Goal: Task Accomplishment & Management: Use online tool/utility

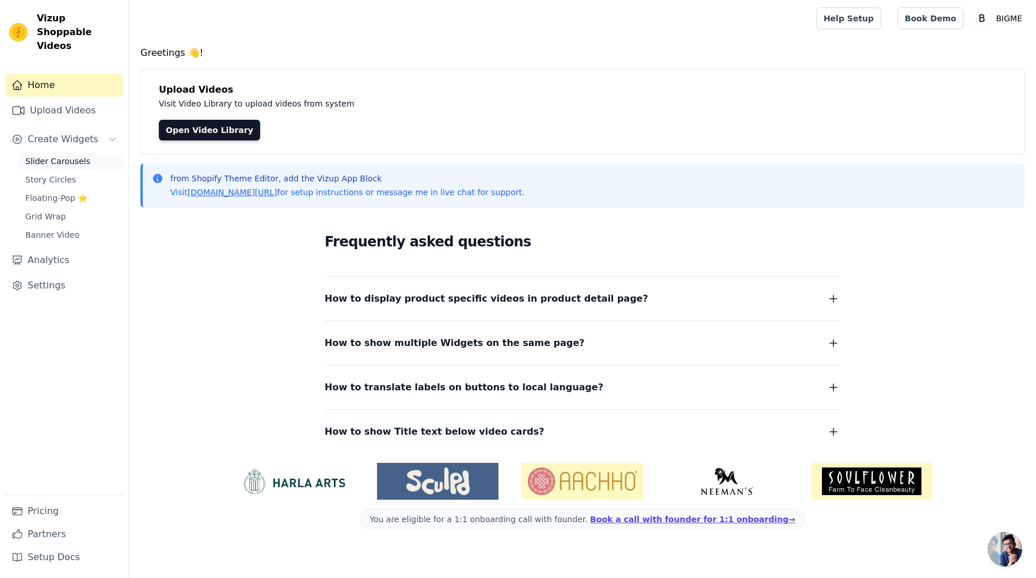
click at [72, 155] on span "Slider Carousels" at bounding box center [57, 161] width 65 height 12
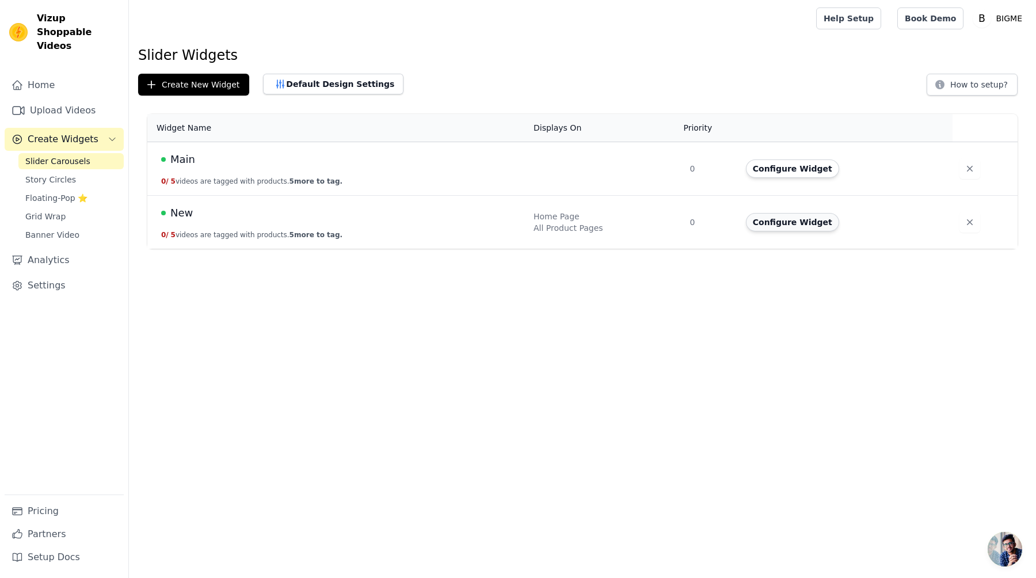
click at [828, 219] on button "Configure Widget" at bounding box center [792, 222] width 93 height 18
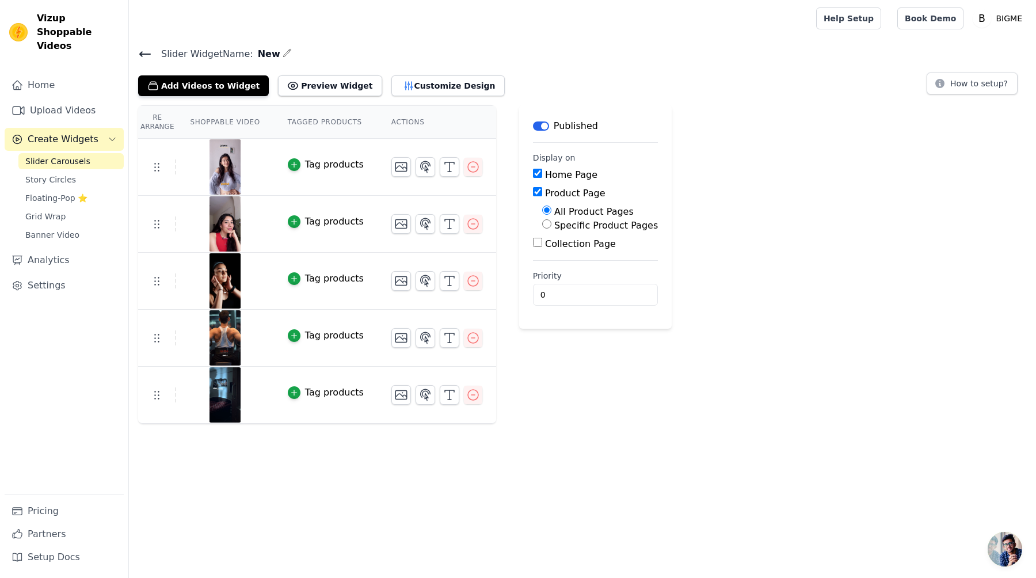
click at [323, 166] on div "Tag products" at bounding box center [334, 165] width 59 height 14
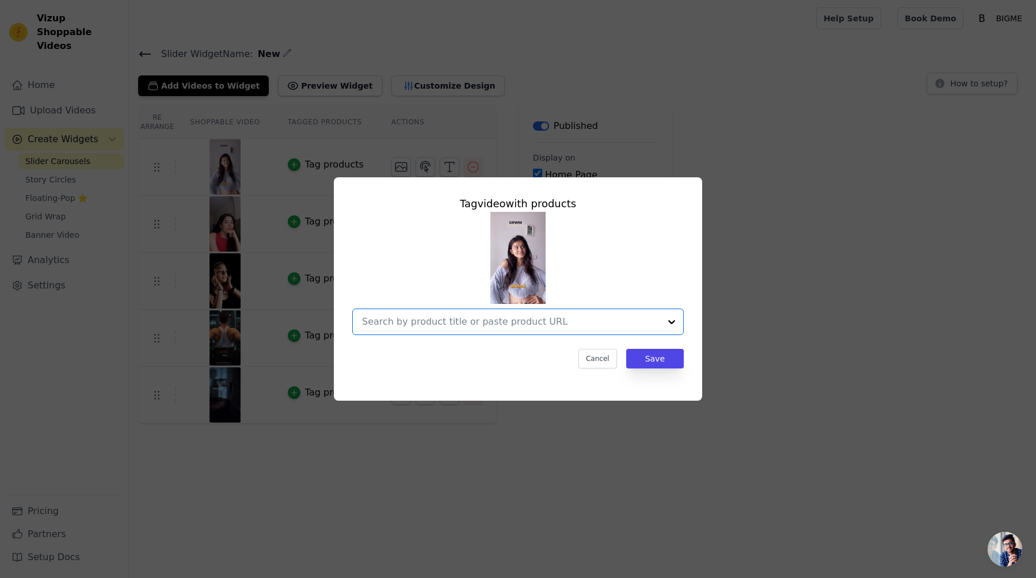
click at [587, 327] on input "text" at bounding box center [511, 322] width 298 height 14
click at [756, 298] on div "Tag video with products Cancel Save" at bounding box center [517, 289] width 999 height 260
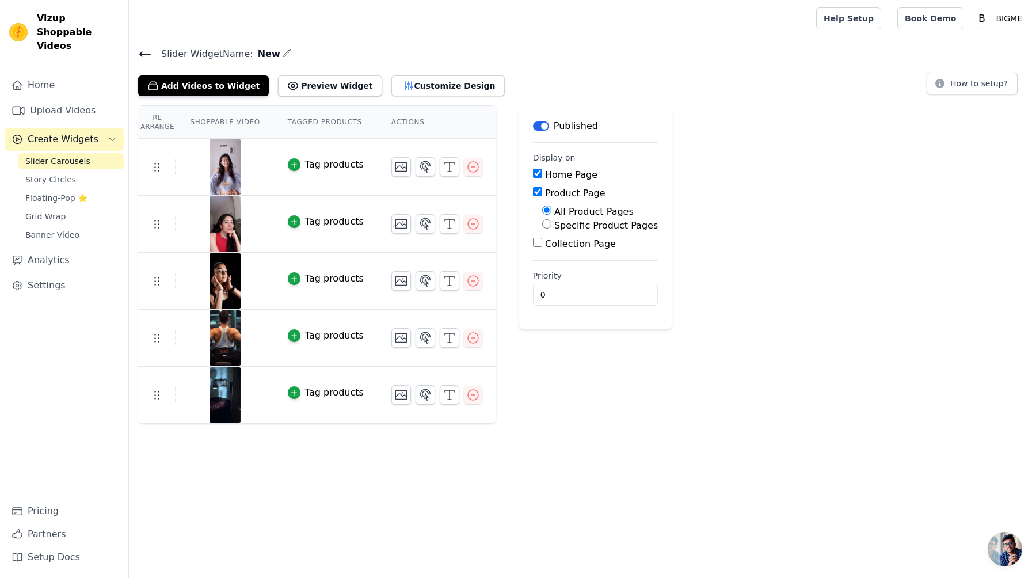
click at [229, 163] on img at bounding box center [225, 166] width 32 height 55
click at [200, 187] on div at bounding box center [225, 166] width 96 height 55
click at [209, 182] on img at bounding box center [225, 166] width 32 height 55
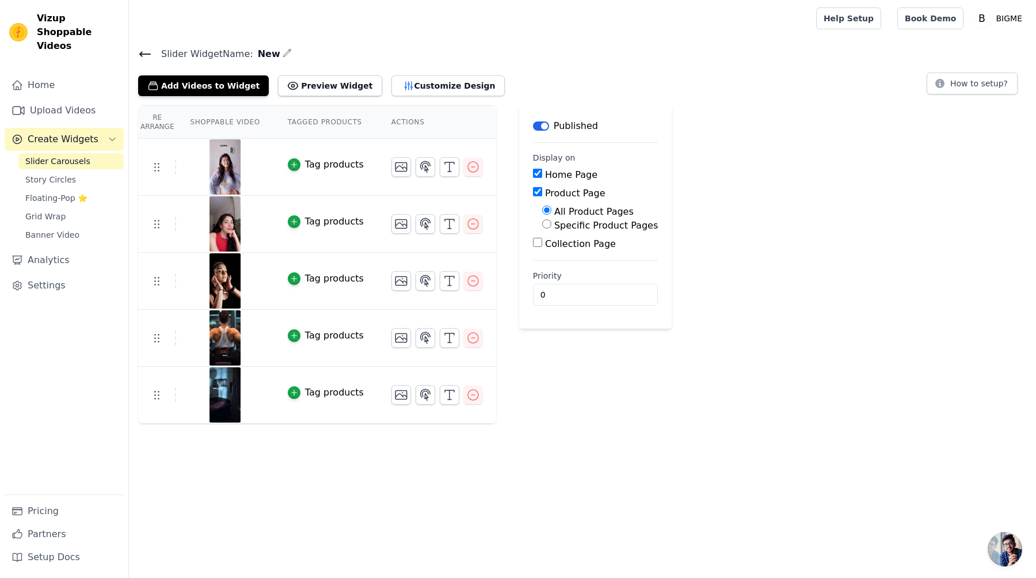
click at [226, 166] on img at bounding box center [225, 166] width 32 height 55
click at [216, 134] on th "Shoppable Video" at bounding box center [224, 122] width 97 height 33
click at [292, 87] on button "Preview Widget" at bounding box center [330, 85] width 104 height 21
click at [296, 167] on icon "button" at bounding box center [294, 165] width 8 height 8
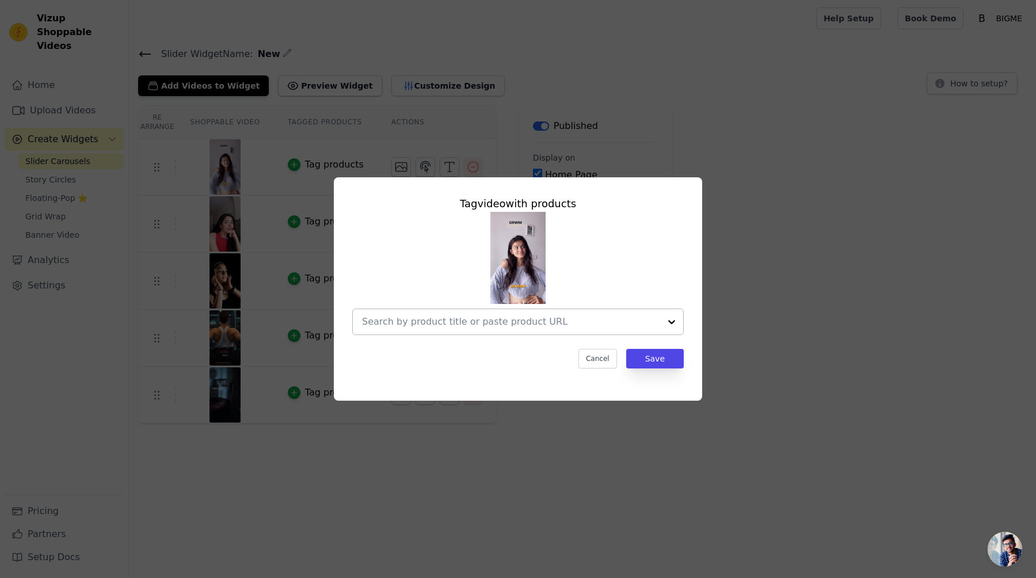
click at [493, 315] on input "text" at bounding box center [511, 322] width 298 height 14
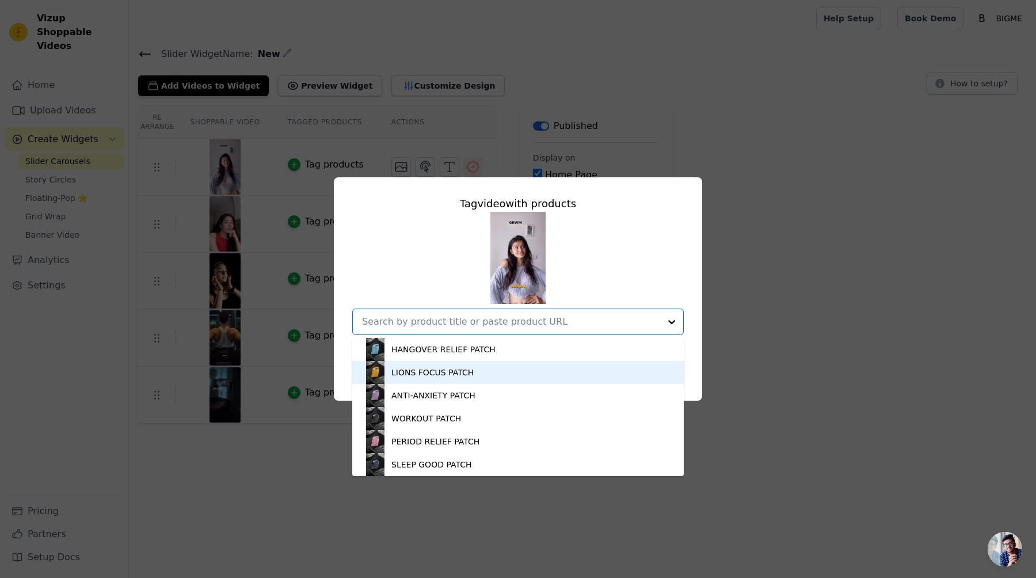
click at [486, 380] on div "LIONS FOCUS PATCH" at bounding box center [518, 372] width 308 height 23
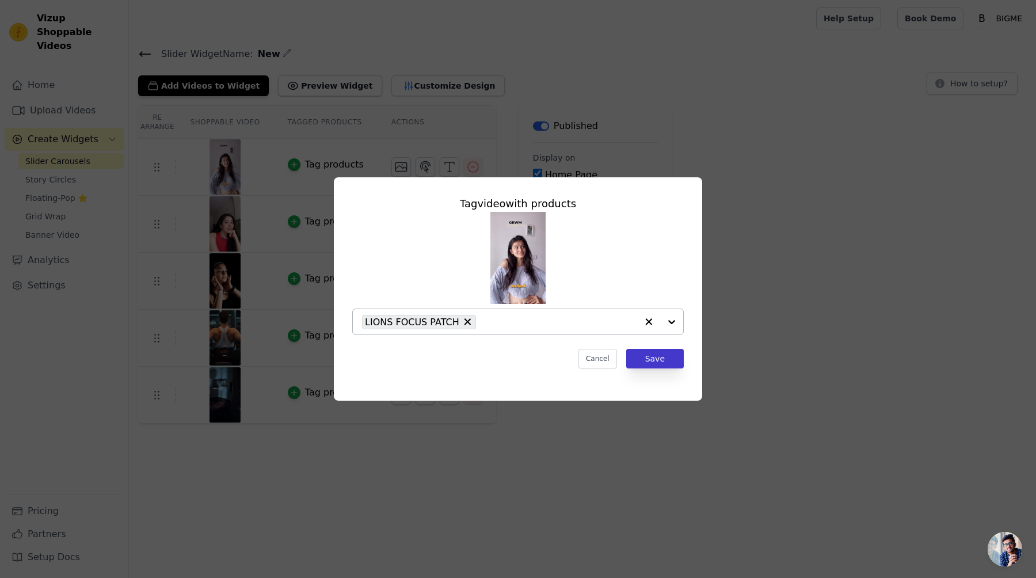
click at [665, 368] on div "Tag video with products LIONS FOCUS PATCH Cancel Save" at bounding box center [518, 281] width 350 height 191
click at [667, 359] on button "Save" at bounding box center [655, 359] width 58 height 20
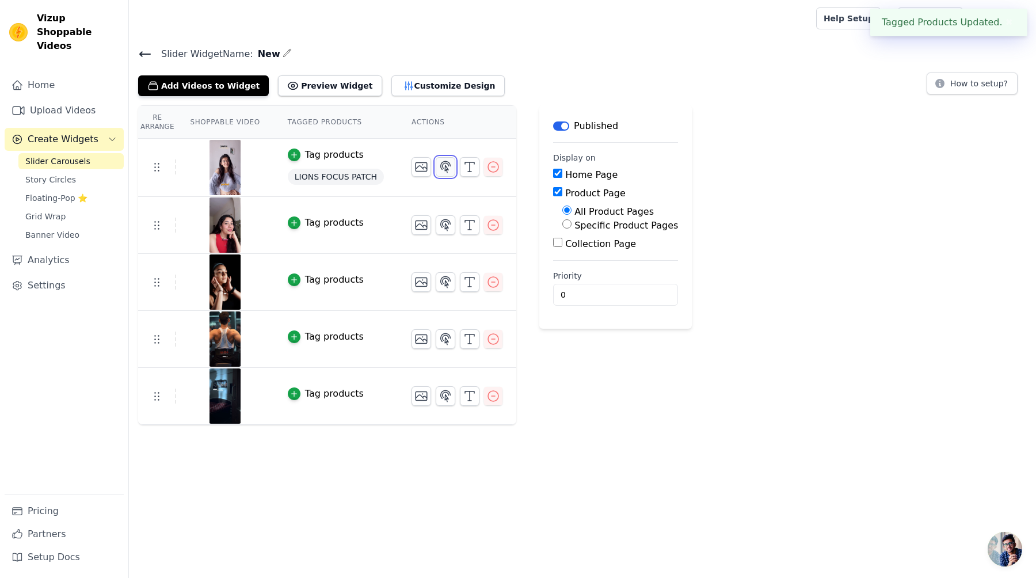
click at [444, 169] on icon "button" at bounding box center [446, 166] width 10 height 11
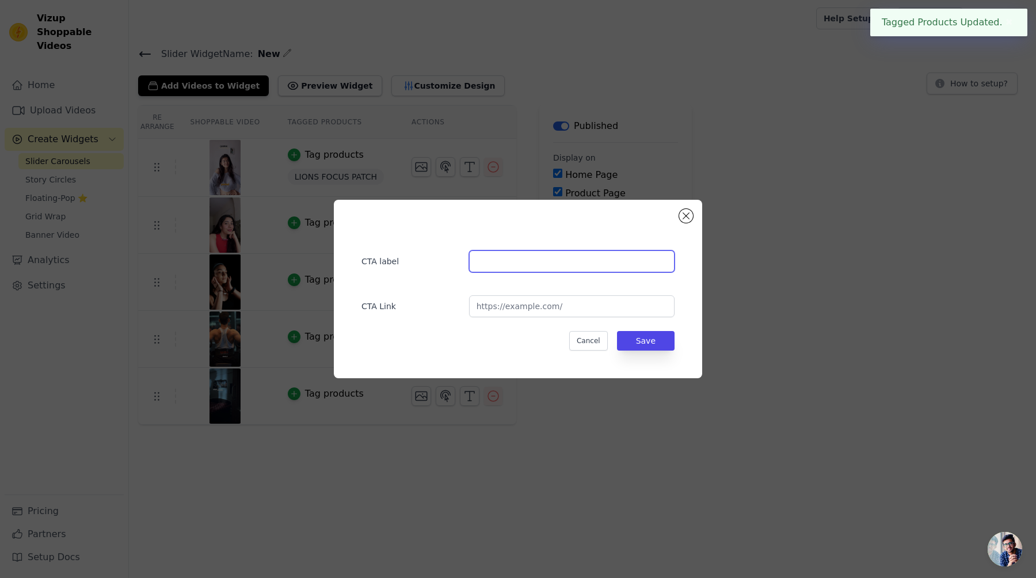
click at [559, 256] on input "text" at bounding box center [571, 261] width 205 height 22
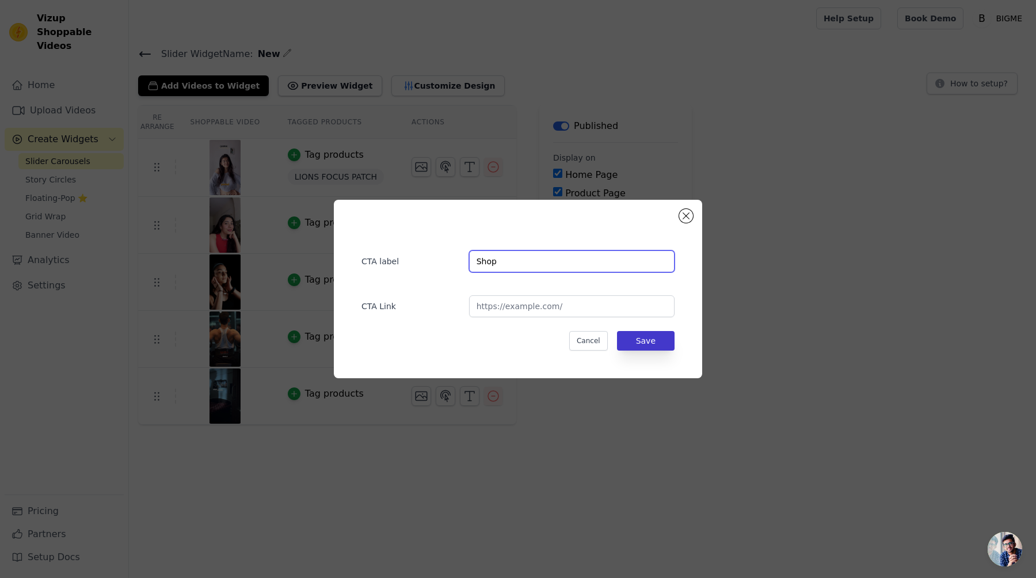
type input "Shop"
click at [657, 337] on button "Save" at bounding box center [646, 341] width 58 height 20
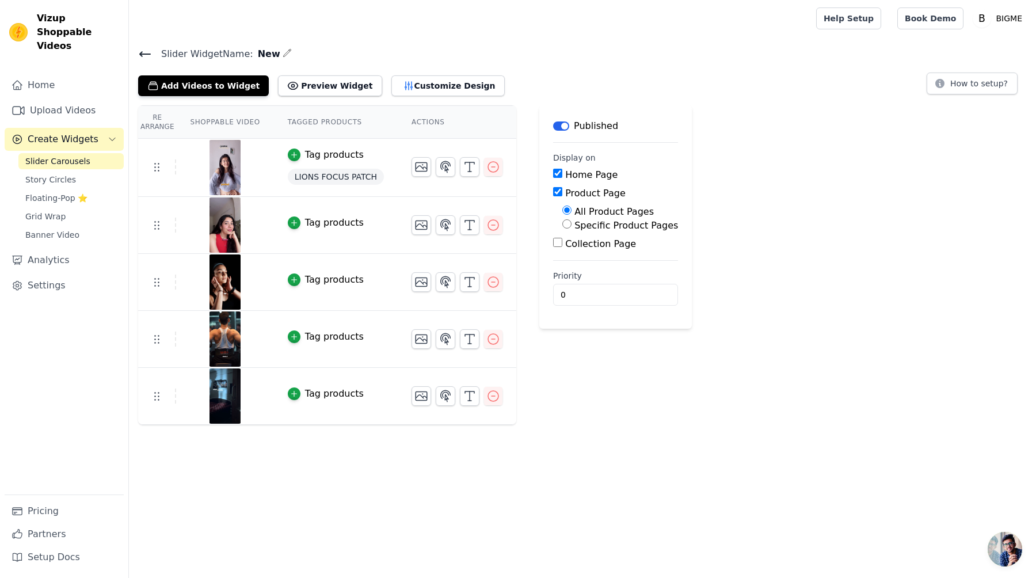
click at [336, 220] on div "Tag products" at bounding box center [334, 223] width 59 height 14
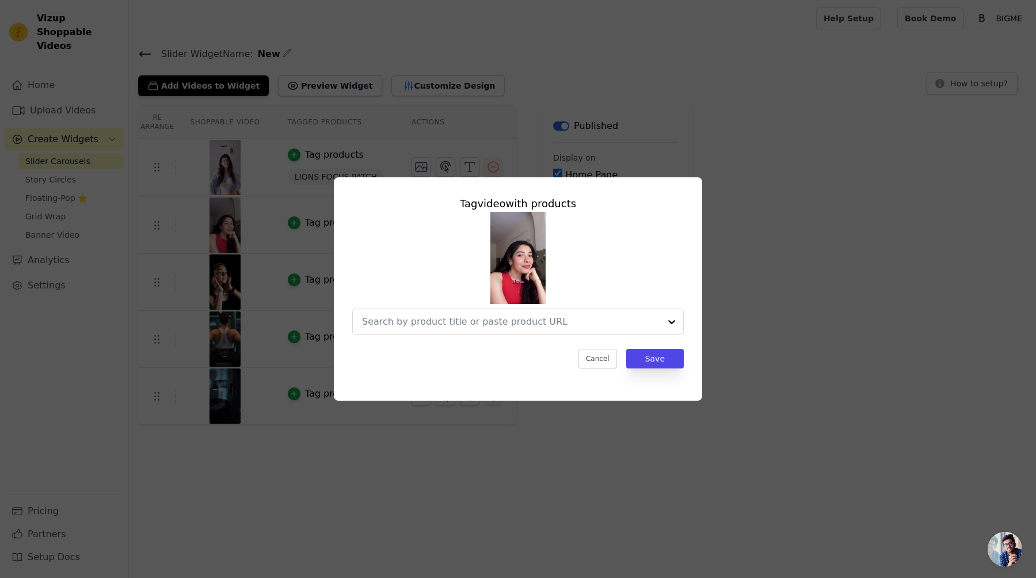
click at [527, 255] on img at bounding box center [517, 258] width 55 height 92
click at [529, 327] on input "text" at bounding box center [511, 322] width 298 height 14
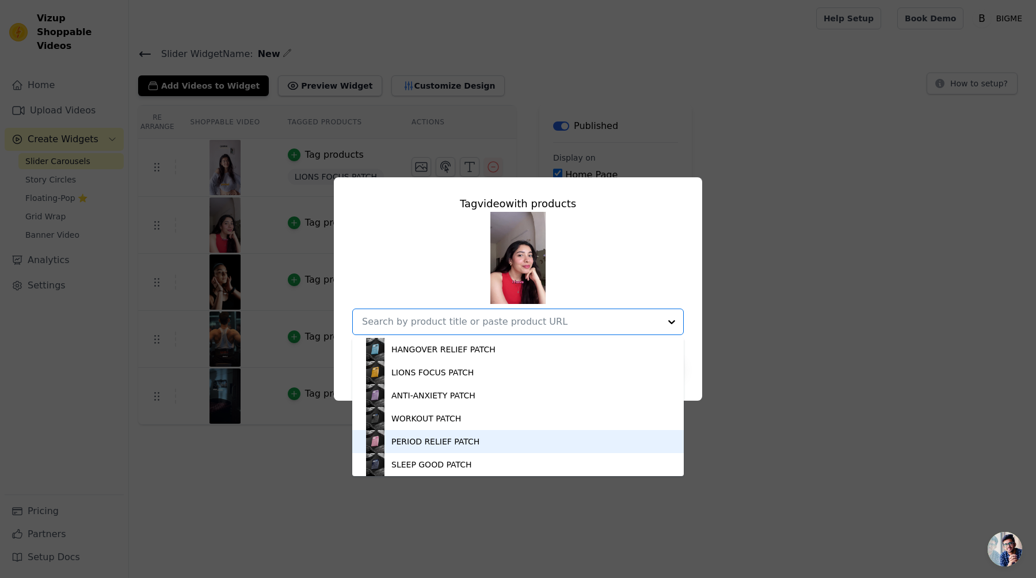
click at [458, 440] on div "PERIOD RELIEF PATCH" at bounding box center [435, 442] width 88 height 12
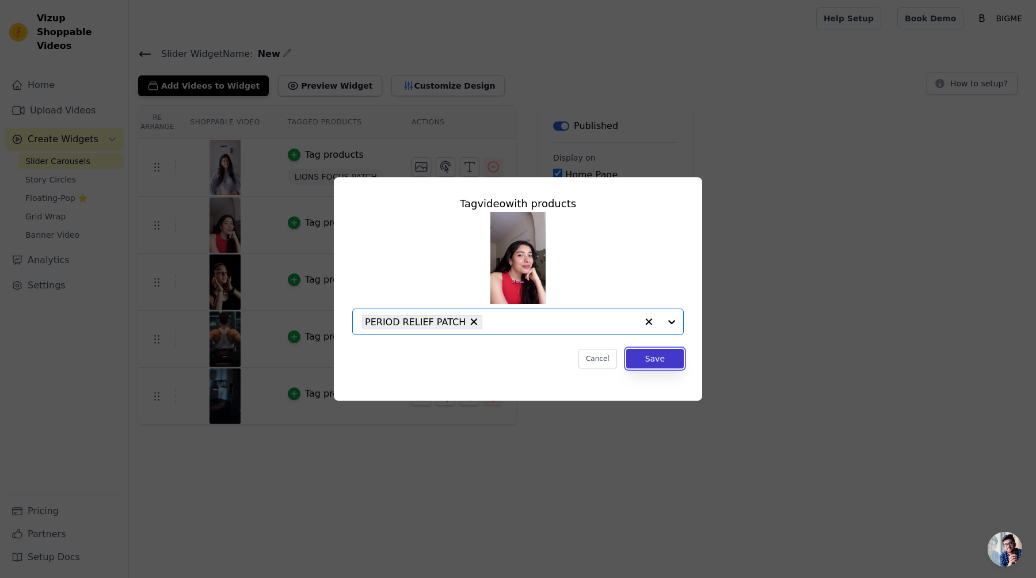
click at [649, 360] on button "Save" at bounding box center [655, 359] width 58 height 20
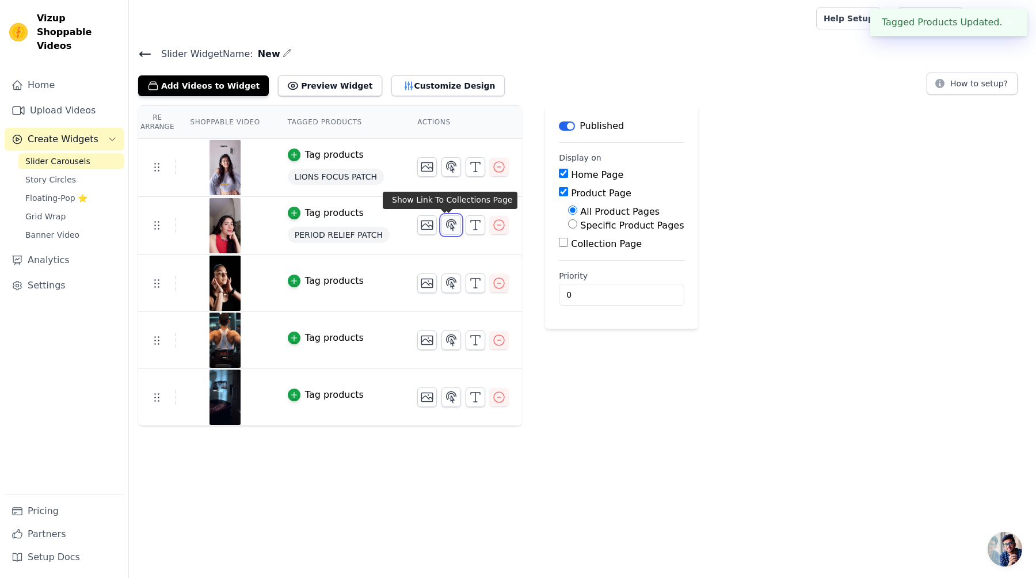
click at [448, 228] on icon "button" at bounding box center [451, 225] width 14 height 14
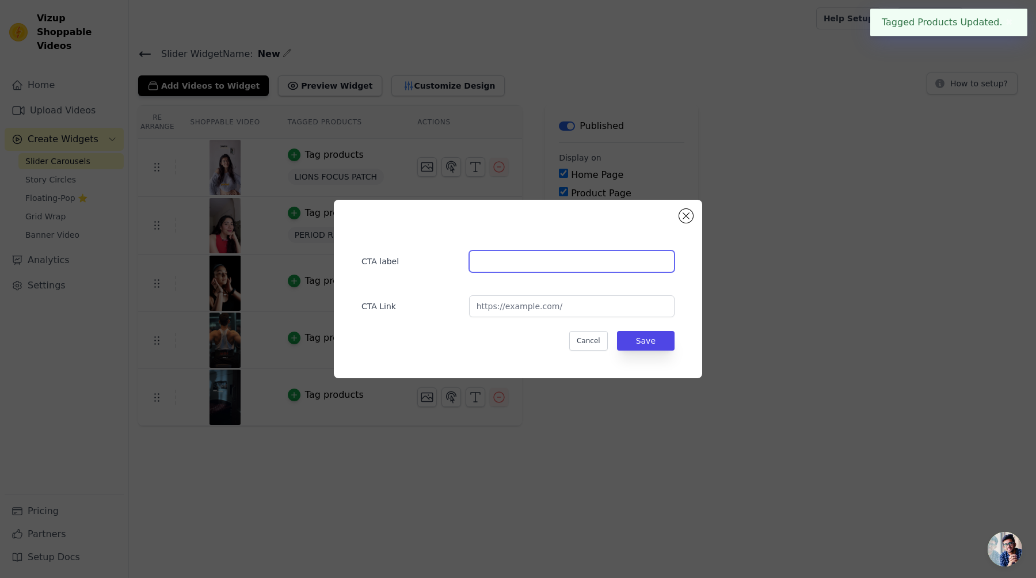
click at [542, 266] on input "text" at bounding box center [571, 261] width 205 height 22
type input "Shop"
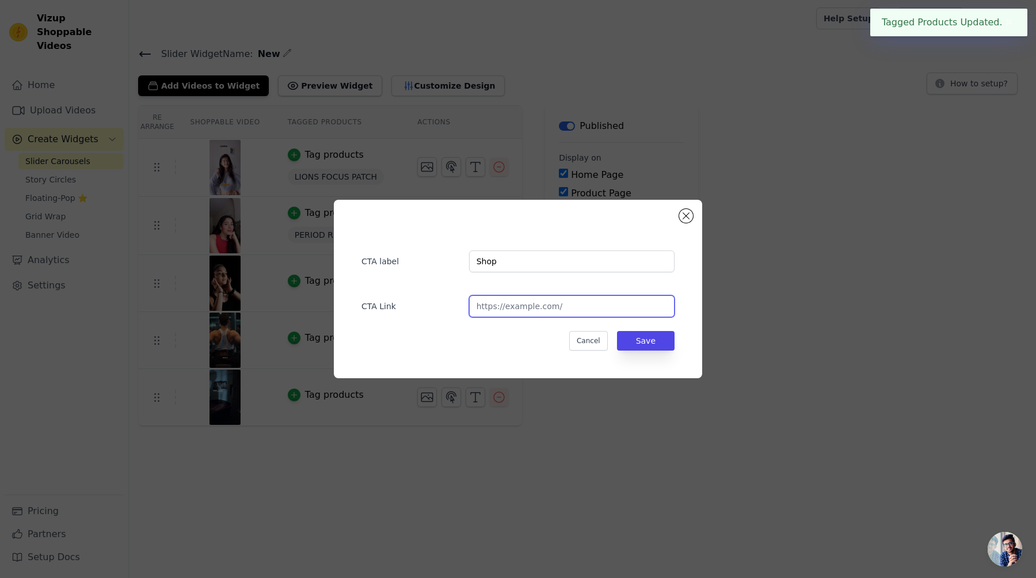
click at [547, 307] on input "url" at bounding box center [571, 306] width 205 height 22
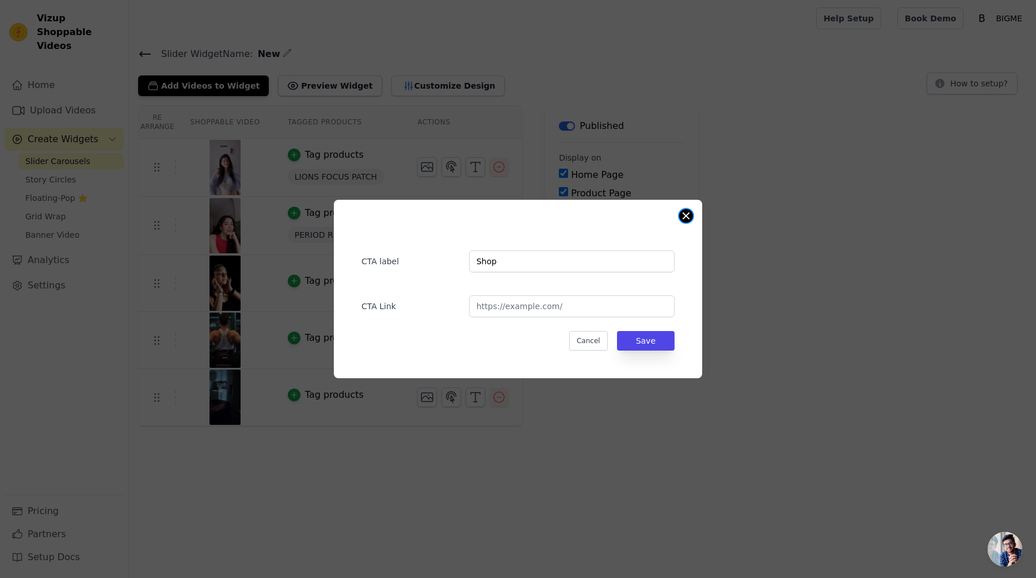
click at [688, 212] on button "Close modal" at bounding box center [686, 216] width 14 height 14
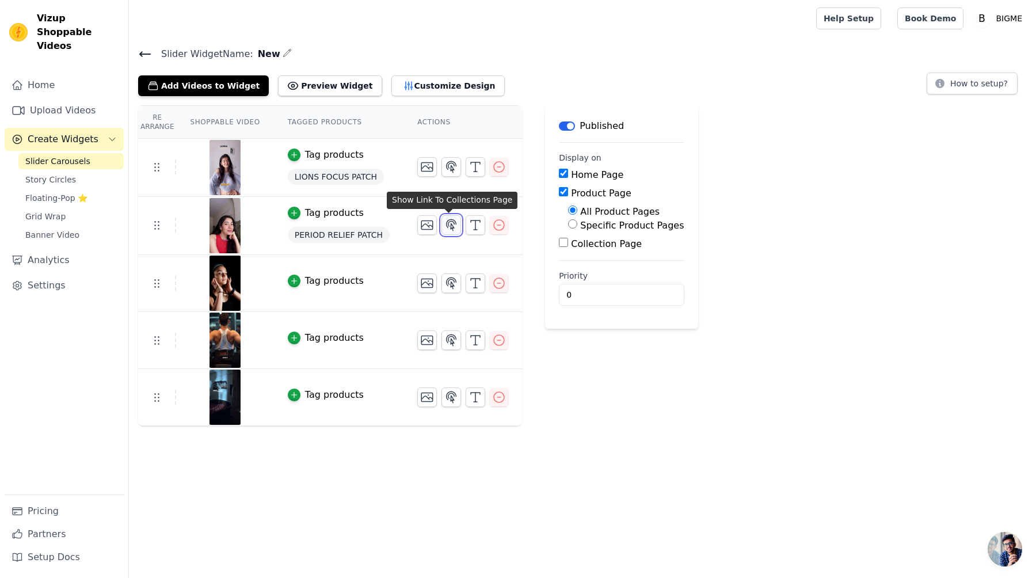
click at [449, 226] on icon "button" at bounding box center [451, 225] width 14 height 14
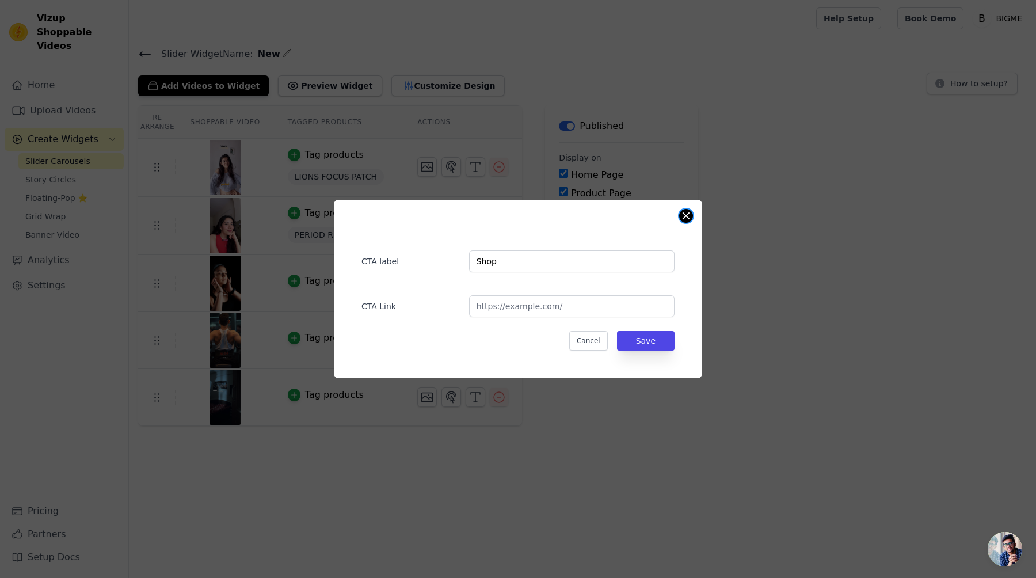
click at [689, 214] on button "Close modal" at bounding box center [686, 216] width 14 height 14
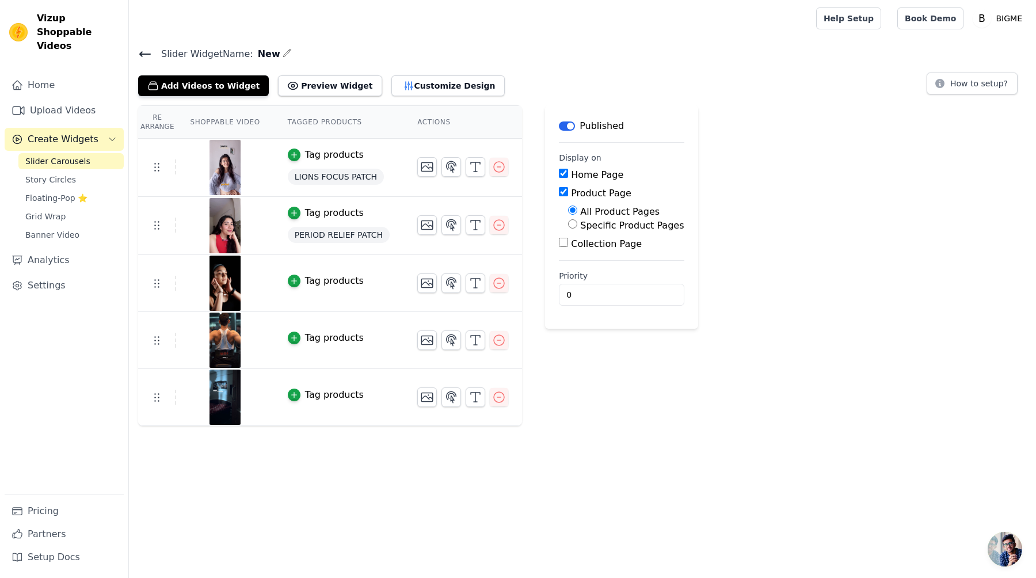
click at [326, 279] on div "Tag products" at bounding box center [334, 281] width 59 height 14
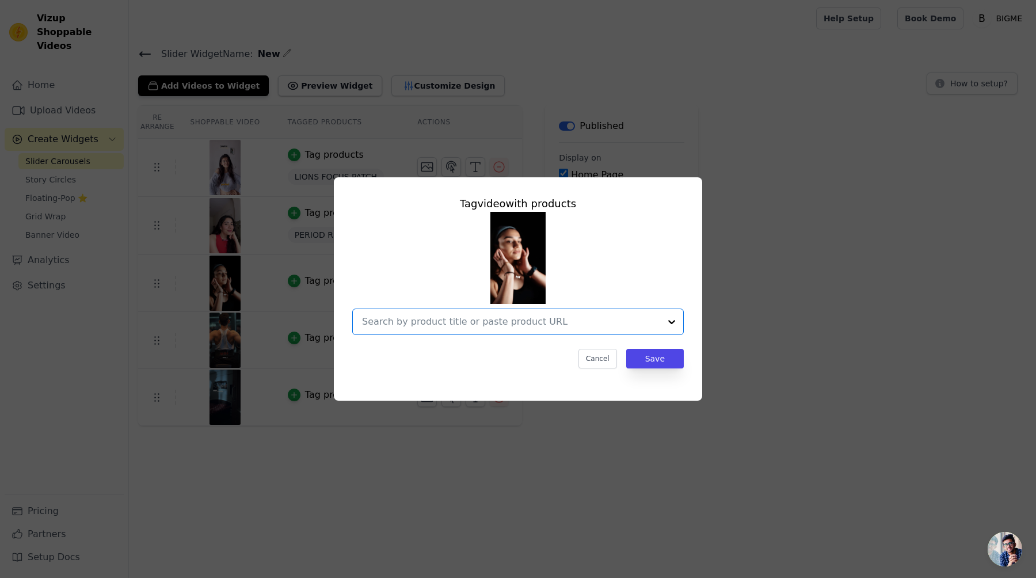
click at [579, 324] on input "text" at bounding box center [511, 322] width 298 height 14
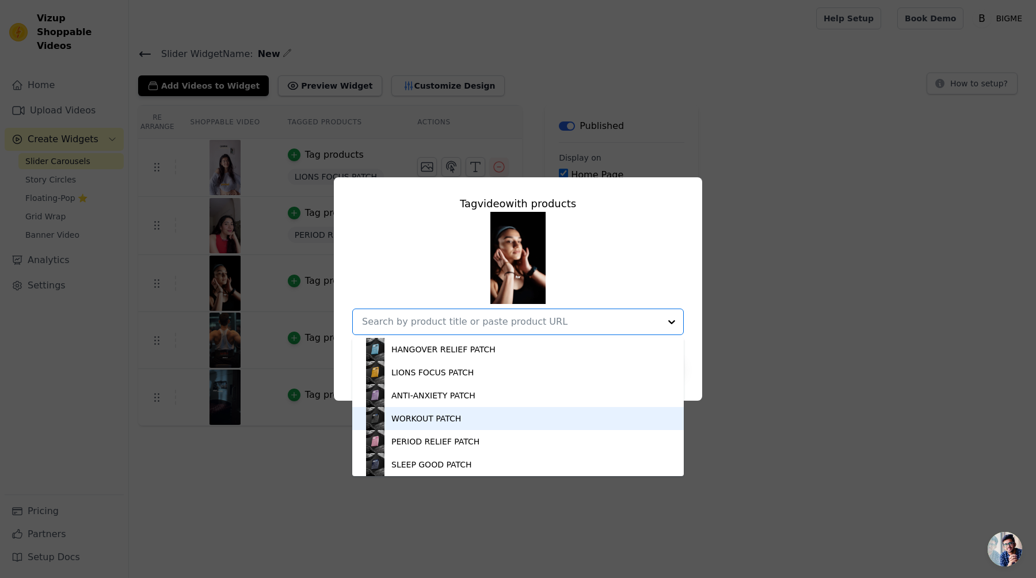
click at [486, 414] on div "WORKOUT PATCH" at bounding box center [518, 418] width 308 height 23
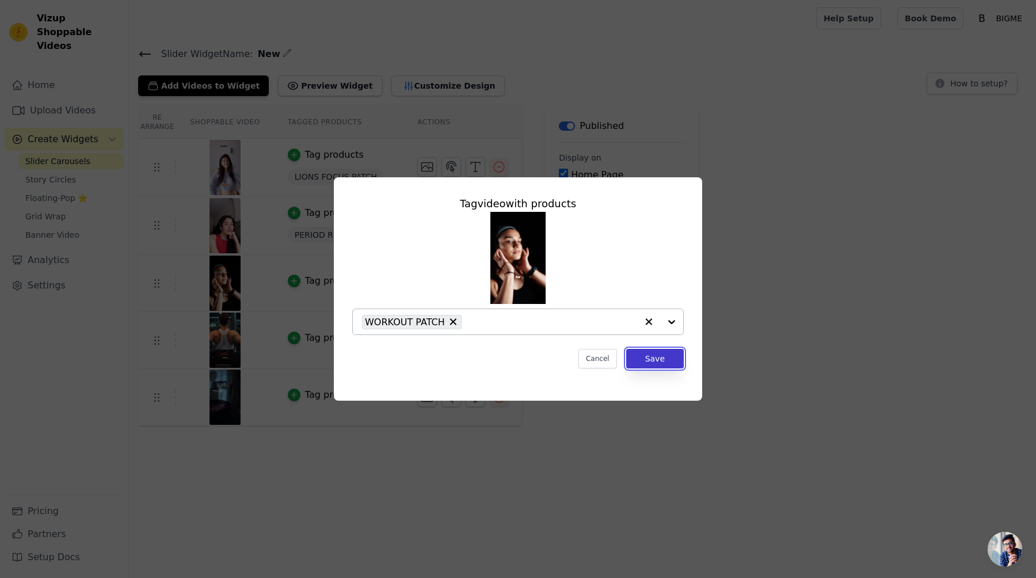
click at [659, 359] on button "Save" at bounding box center [655, 359] width 58 height 20
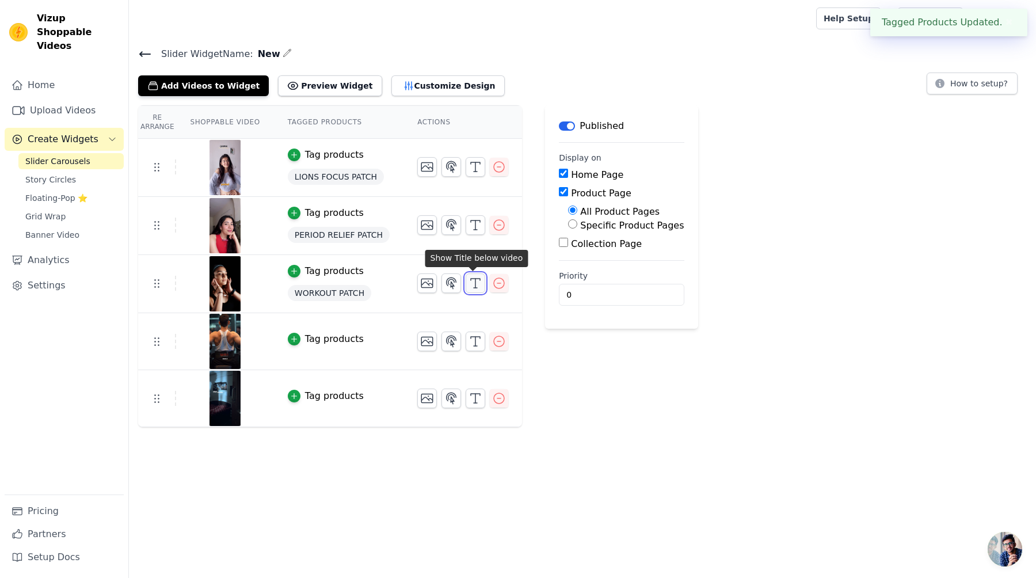
click at [466, 282] on button "button" at bounding box center [476, 283] width 20 height 20
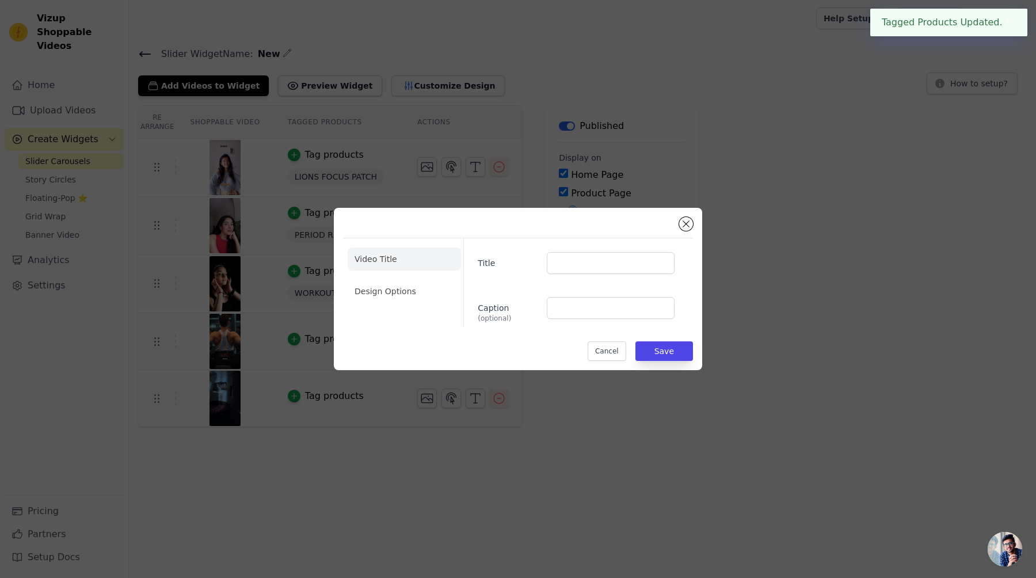
click at [685, 233] on div "Video Title Design Options Title Caption (optional) Cancel Save" at bounding box center [518, 289] width 350 height 144
click at [684, 226] on button "Close modal" at bounding box center [686, 224] width 14 height 14
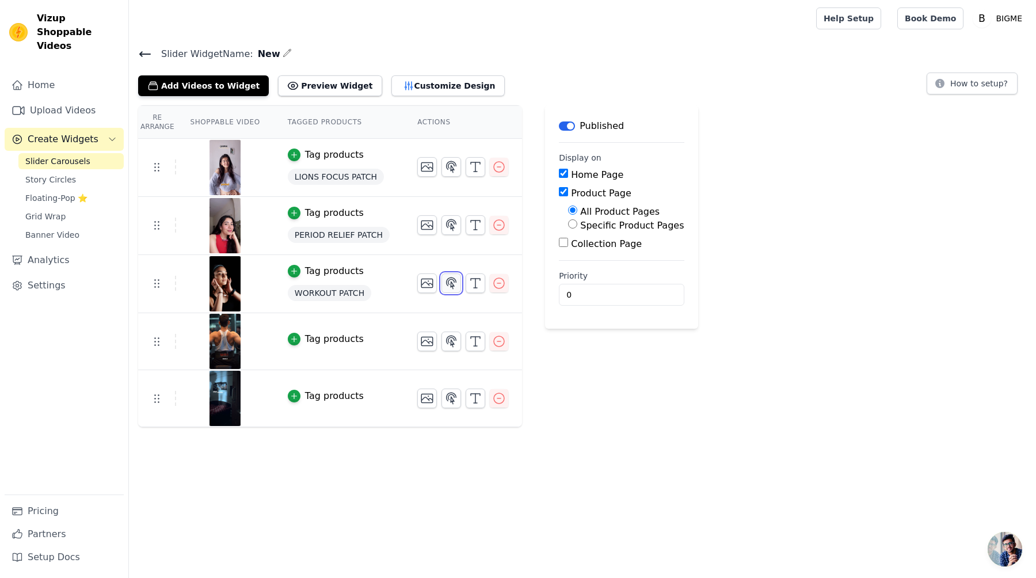
click at [452, 282] on icon "button" at bounding box center [451, 283] width 14 height 14
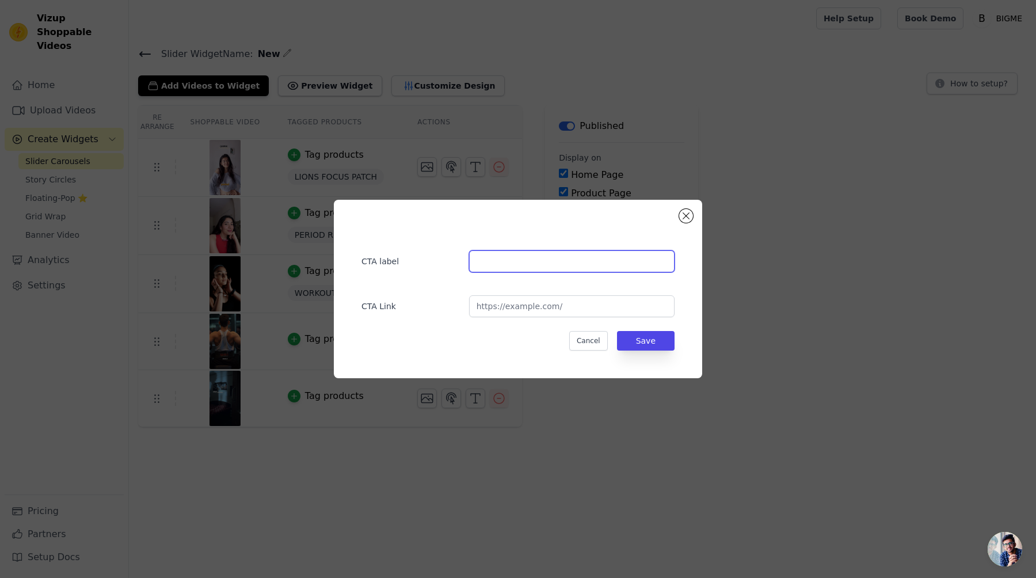
click at [547, 267] on input "text" at bounding box center [571, 261] width 205 height 22
type input "Shop"
click at [647, 350] on button "Save" at bounding box center [646, 341] width 58 height 20
click at [650, 341] on div "Re Arrange Shoppable Video Tagged Products Actions Tag products LIONS FOCUS PAT…" at bounding box center [582, 266] width 907 height 322
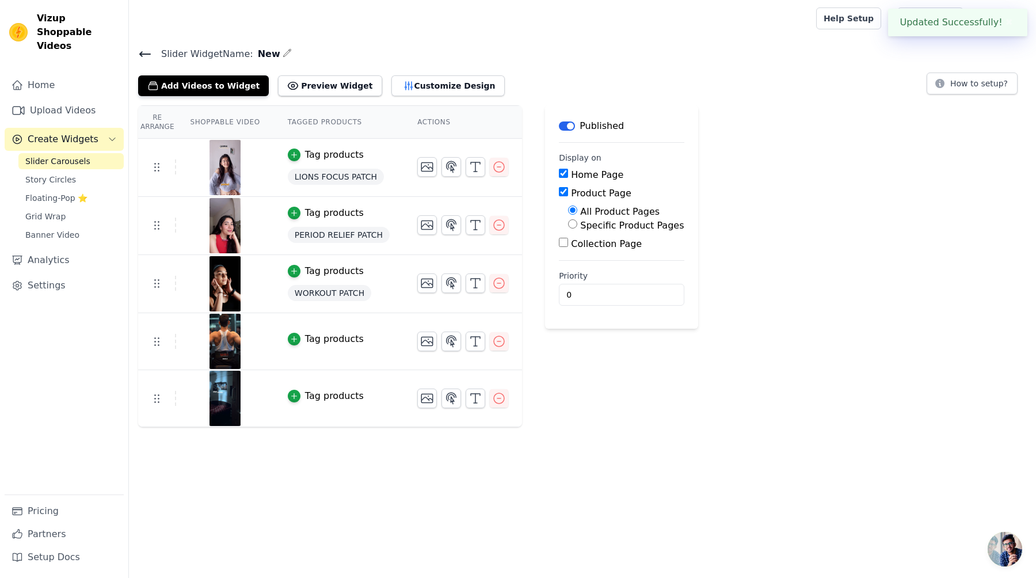
click at [351, 344] on div "Tag products" at bounding box center [334, 339] width 59 height 14
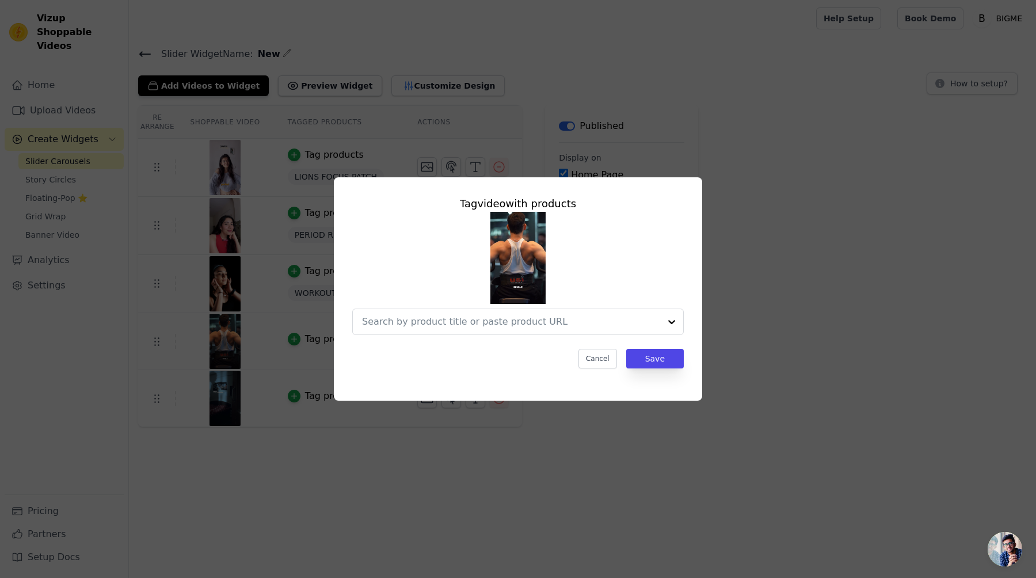
click at [483, 337] on div "Tag video with products Cancel Save" at bounding box center [518, 281] width 350 height 191
click at [517, 319] on input "text" at bounding box center [511, 322] width 298 height 14
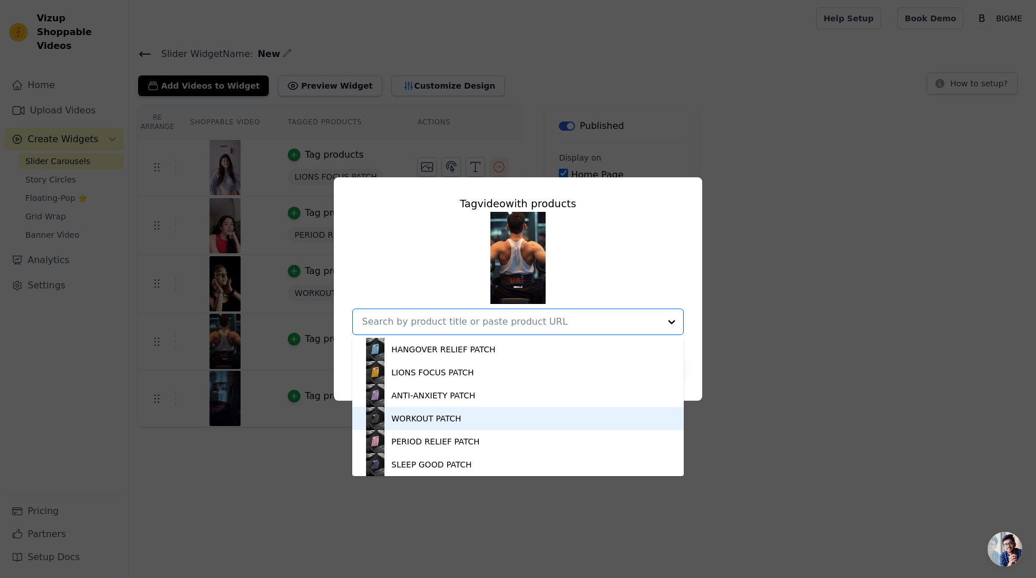
click at [464, 415] on div "WORKOUT PATCH" at bounding box center [518, 418] width 308 height 23
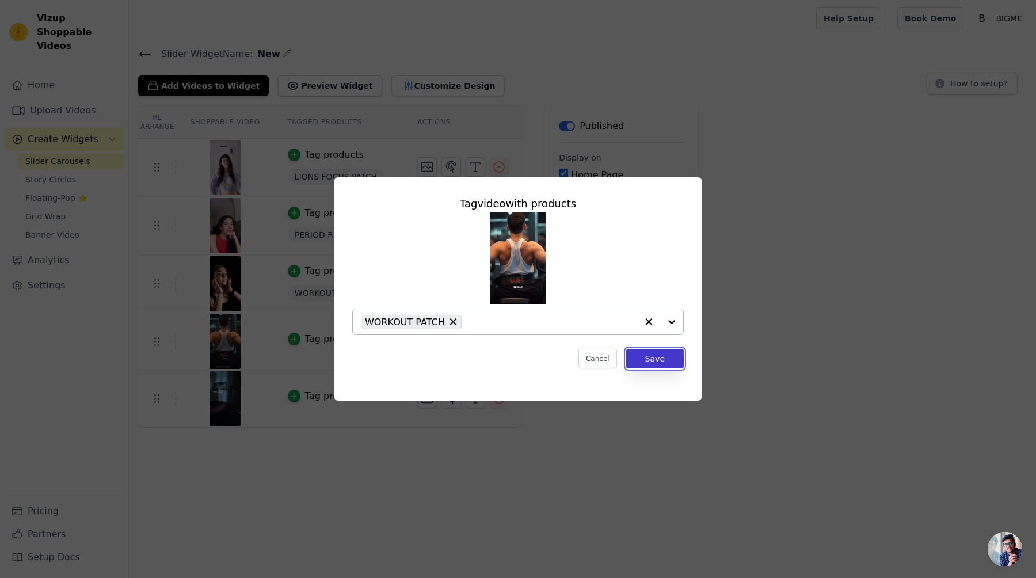
click at [653, 355] on button "Save" at bounding box center [655, 359] width 58 height 20
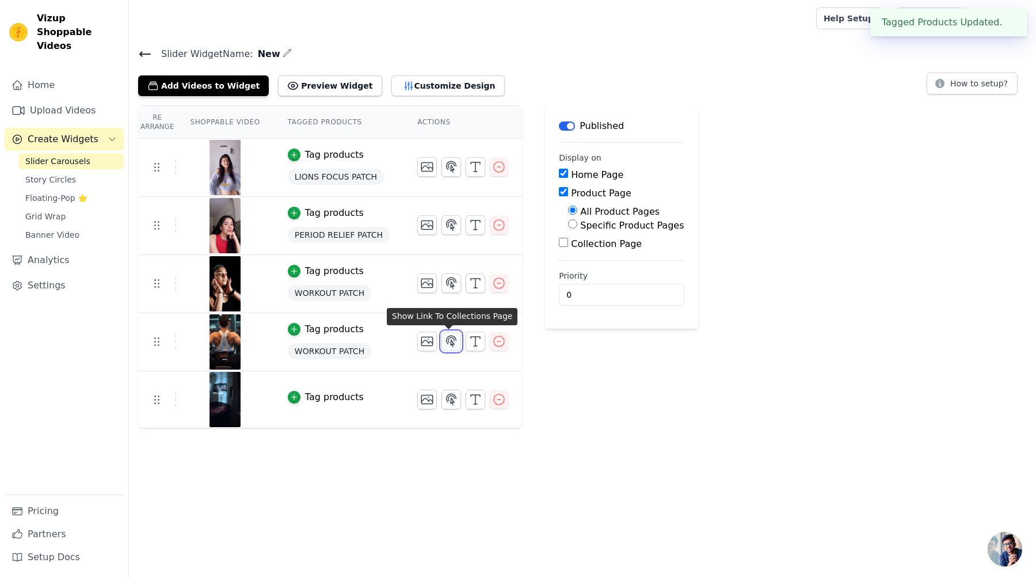
click at [451, 346] on icon "button" at bounding box center [451, 341] width 14 height 14
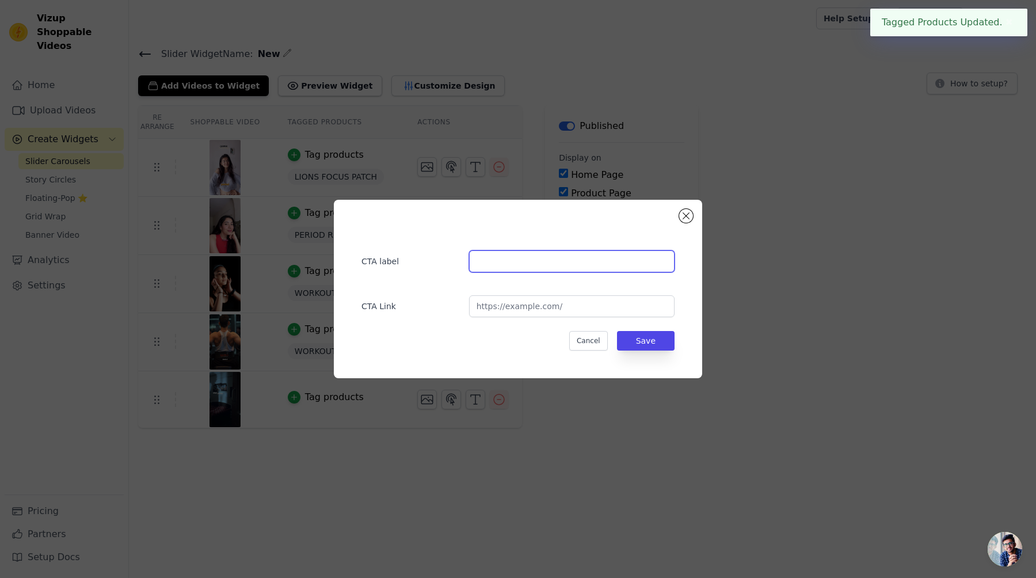
click at [558, 262] on input "text" at bounding box center [571, 261] width 205 height 22
type input "Shop"
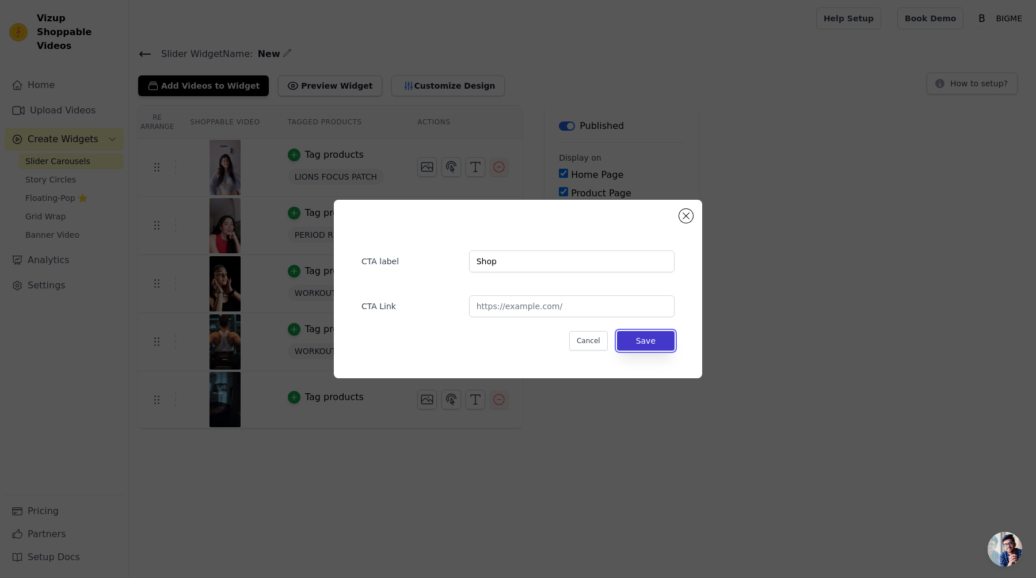
click at [632, 347] on button "Save" at bounding box center [646, 341] width 58 height 20
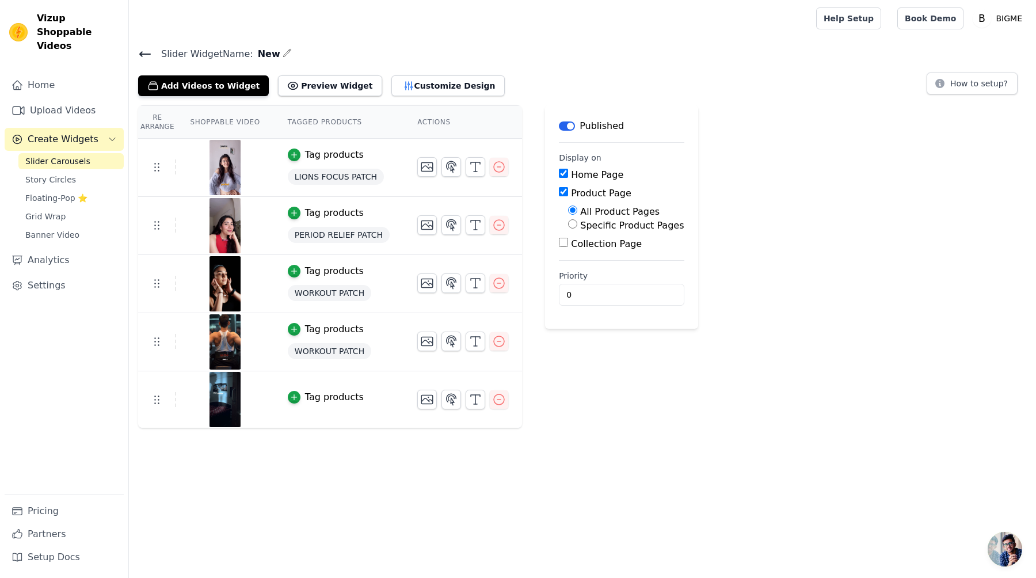
click at [320, 405] on td "Tag products" at bounding box center [338, 399] width 129 height 57
click at [323, 400] on div "Tag products" at bounding box center [334, 397] width 59 height 14
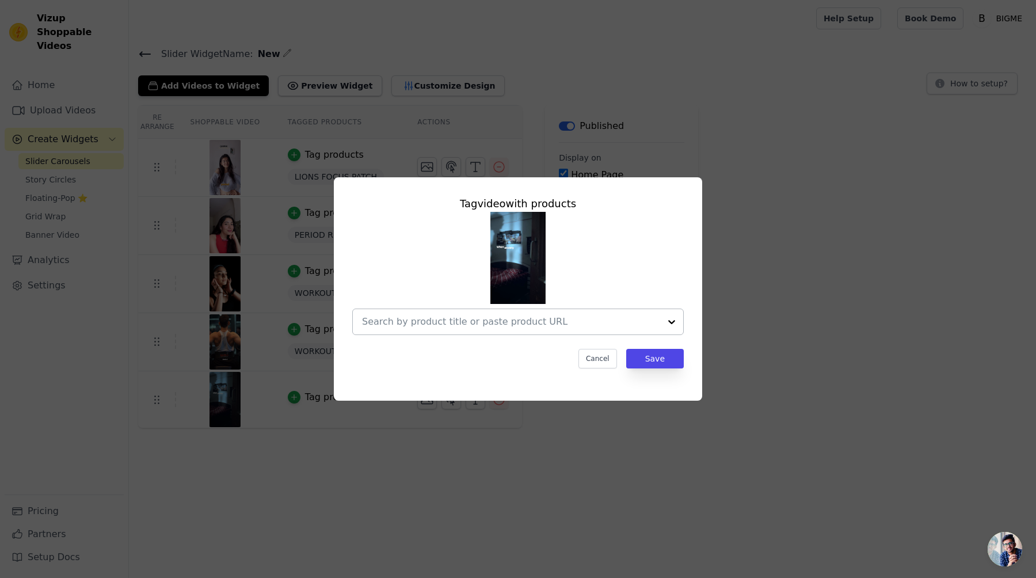
click at [462, 311] on div at bounding box center [511, 321] width 298 height 25
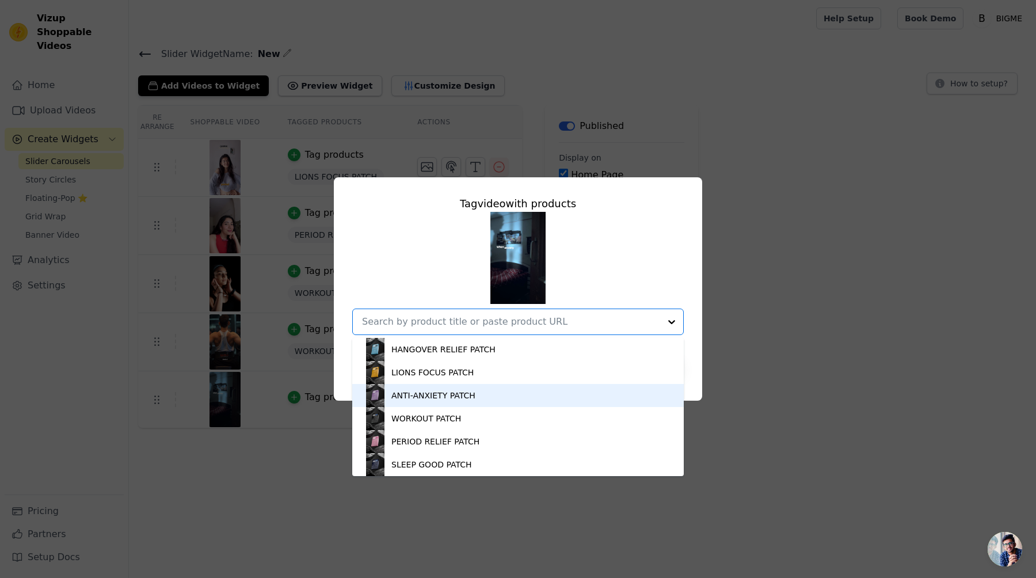
click at [448, 398] on div "ANTI-ANXIETY PATCH" at bounding box center [433, 396] width 84 height 12
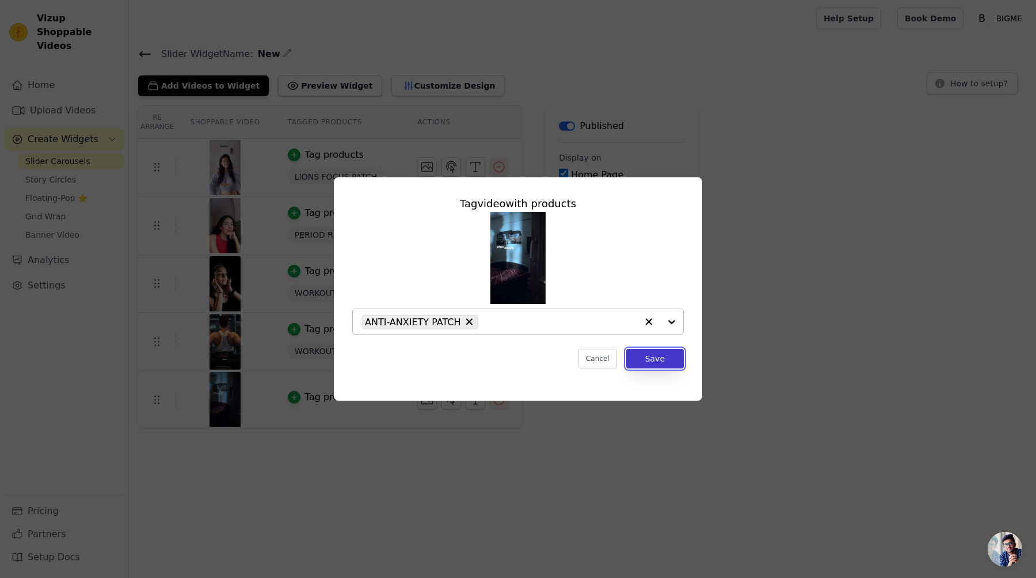
click at [668, 360] on button "Save" at bounding box center [655, 359] width 58 height 20
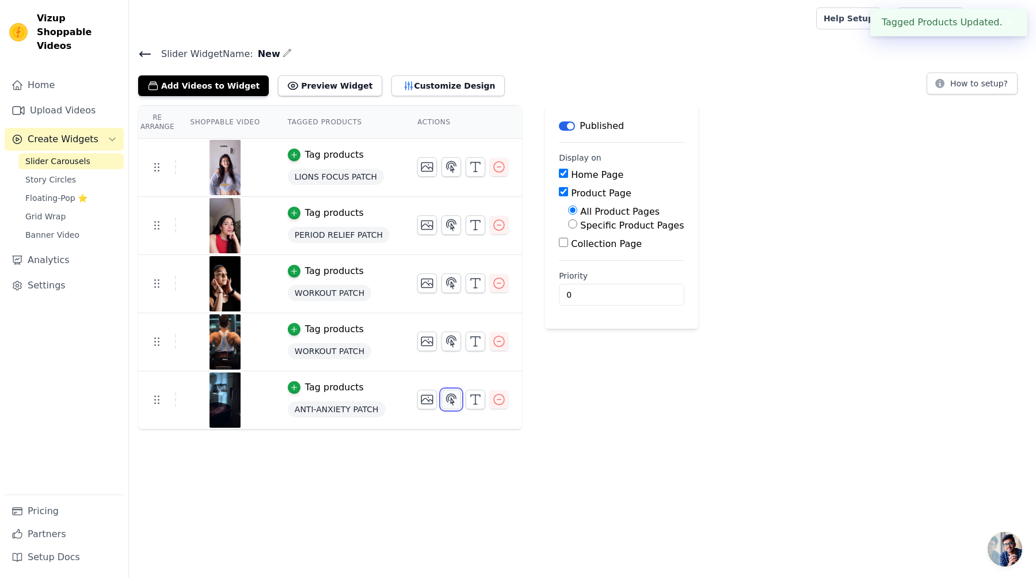
click at [447, 393] on icon "button" at bounding box center [451, 399] width 14 height 14
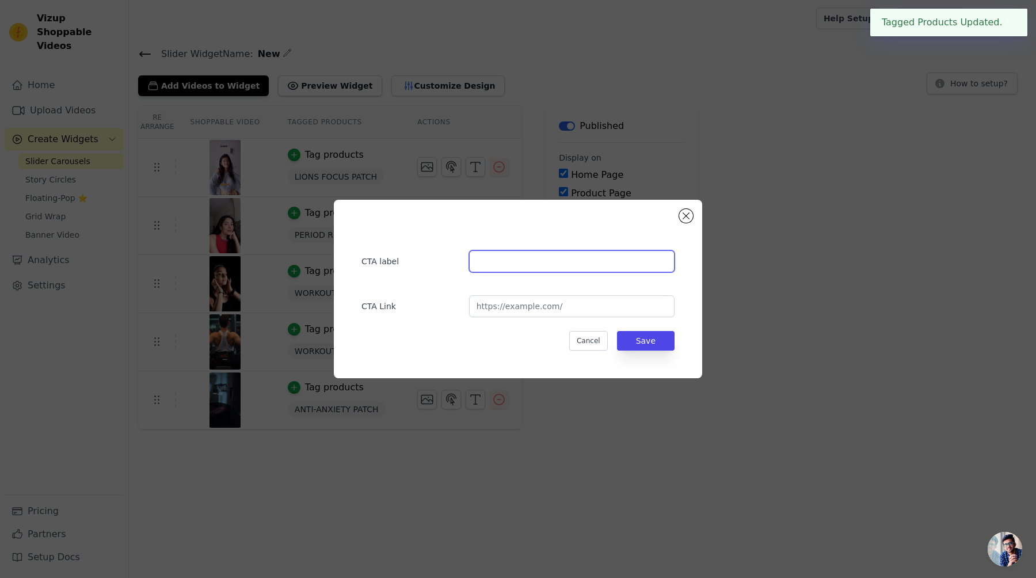
click at [543, 271] on input "text" at bounding box center [571, 261] width 205 height 22
type input "Shop"
click at [638, 340] on button "Save" at bounding box center [646, 341] width 58 height 20
